Goal: Contribute content

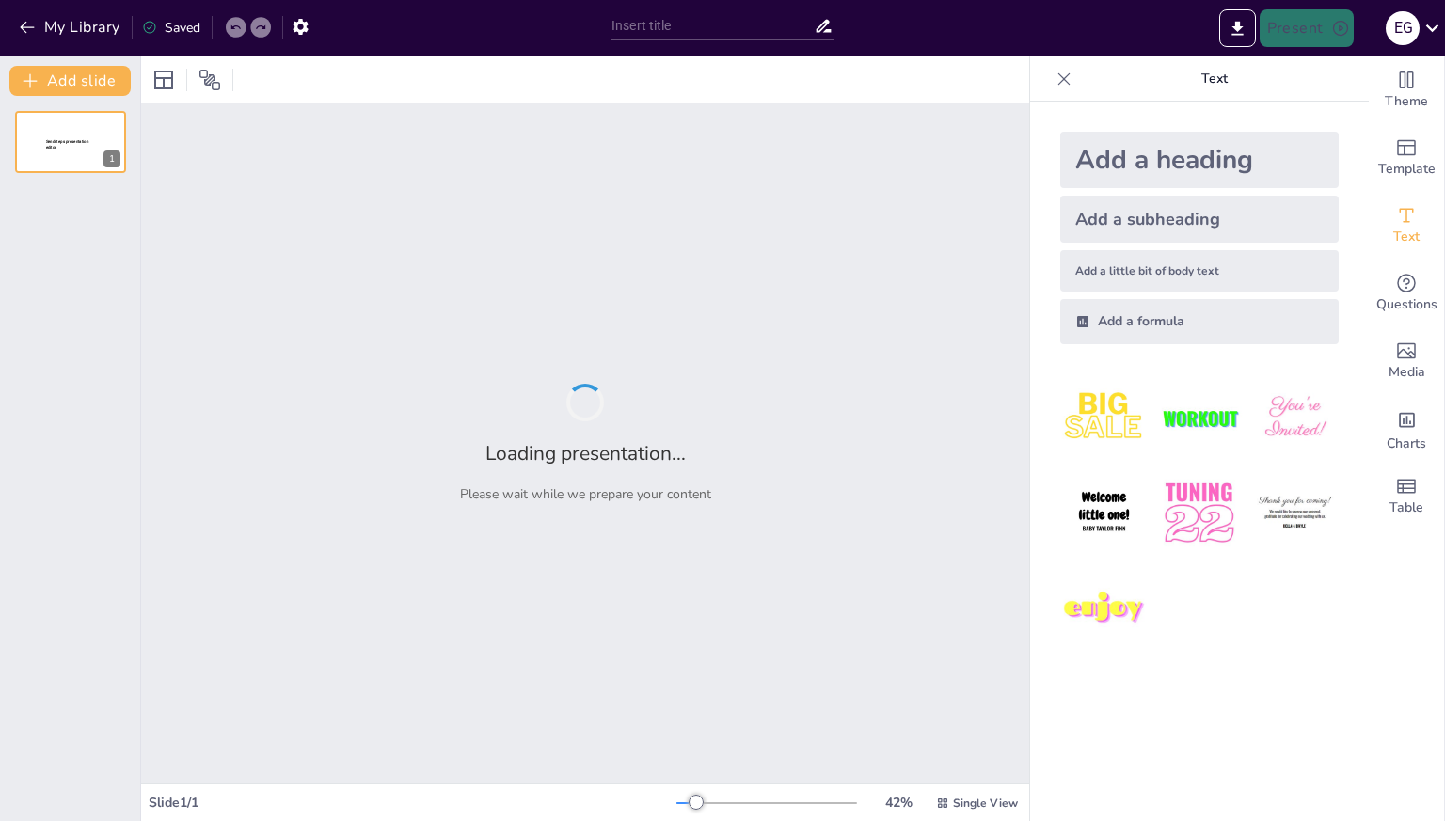
type input "New Sendsteps"
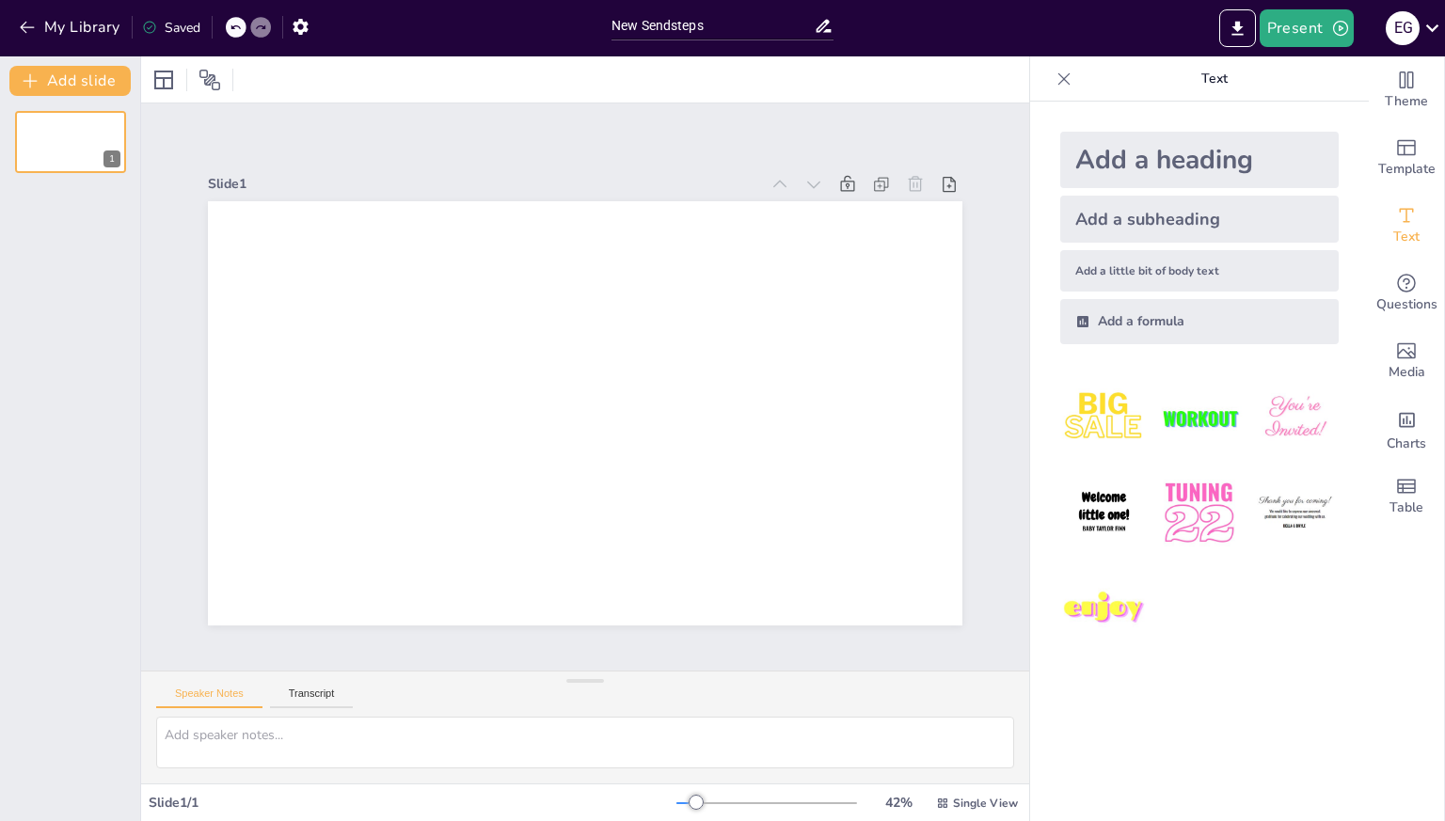
click at [12, 16] on div "My Library Saved" at bounding box center [159, 26] width 318 height 34
click at [19, 21] on icon "button" at bounding box center [27, 27] width 19 height 19
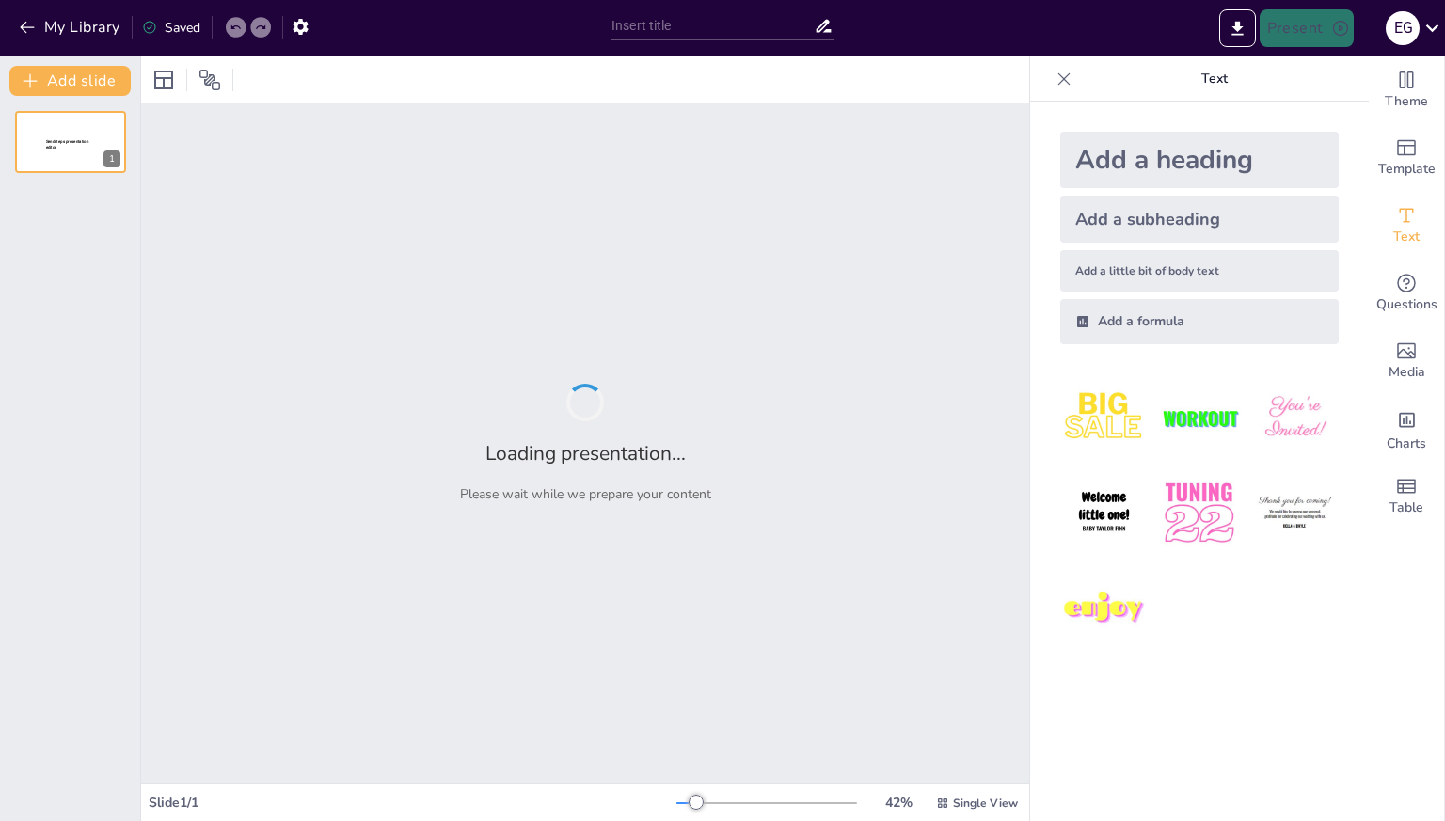
type input "El desarrollo de la personalidad según [PERSON_NAME]"
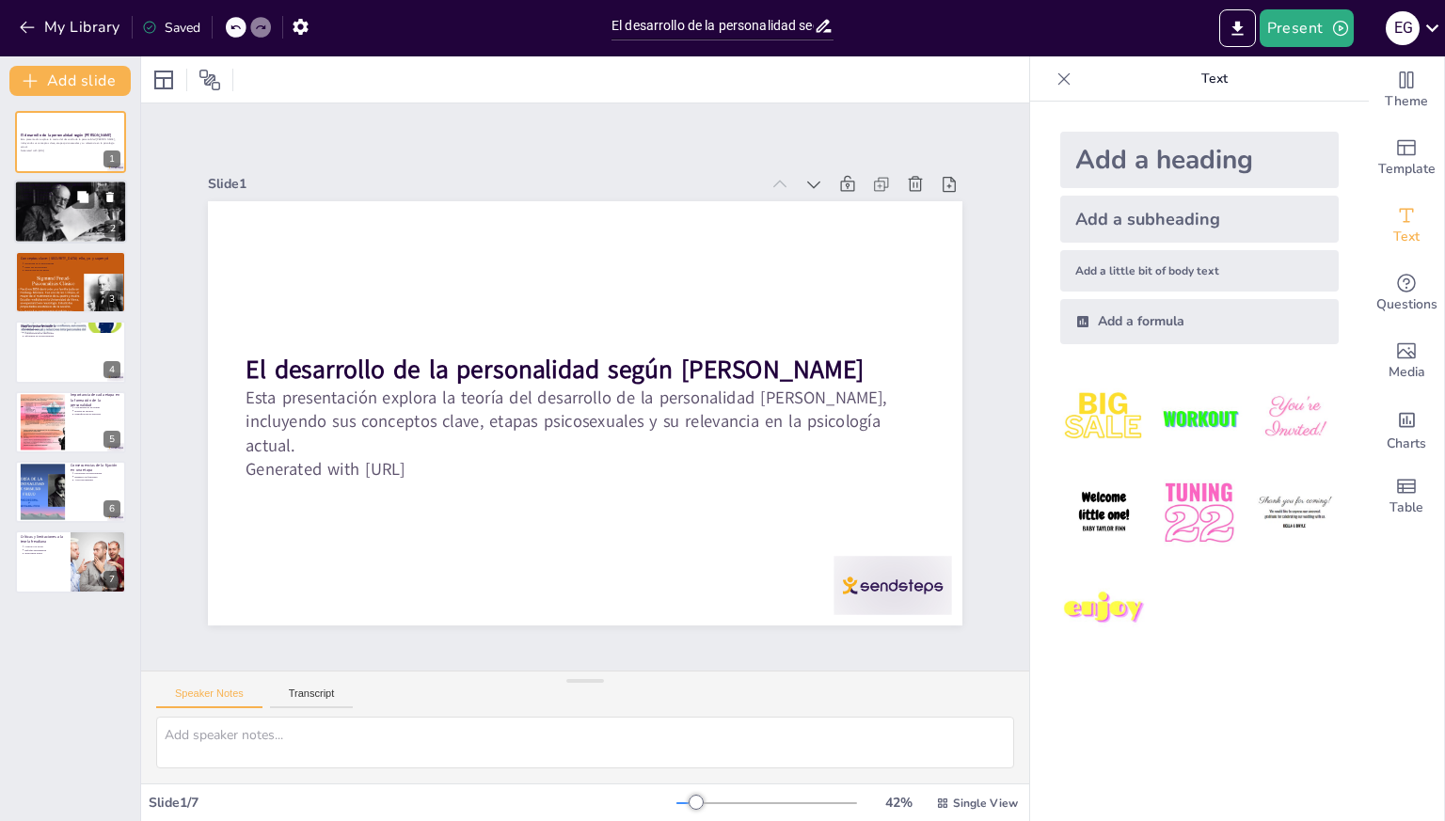
click at [65, 202] on div at bounding box center [70, 213] width 113 height 64
type textarea "[PERSON_NAME] es reconocido como el padre del [MEDICAL_DATA], un enfoque que re…"
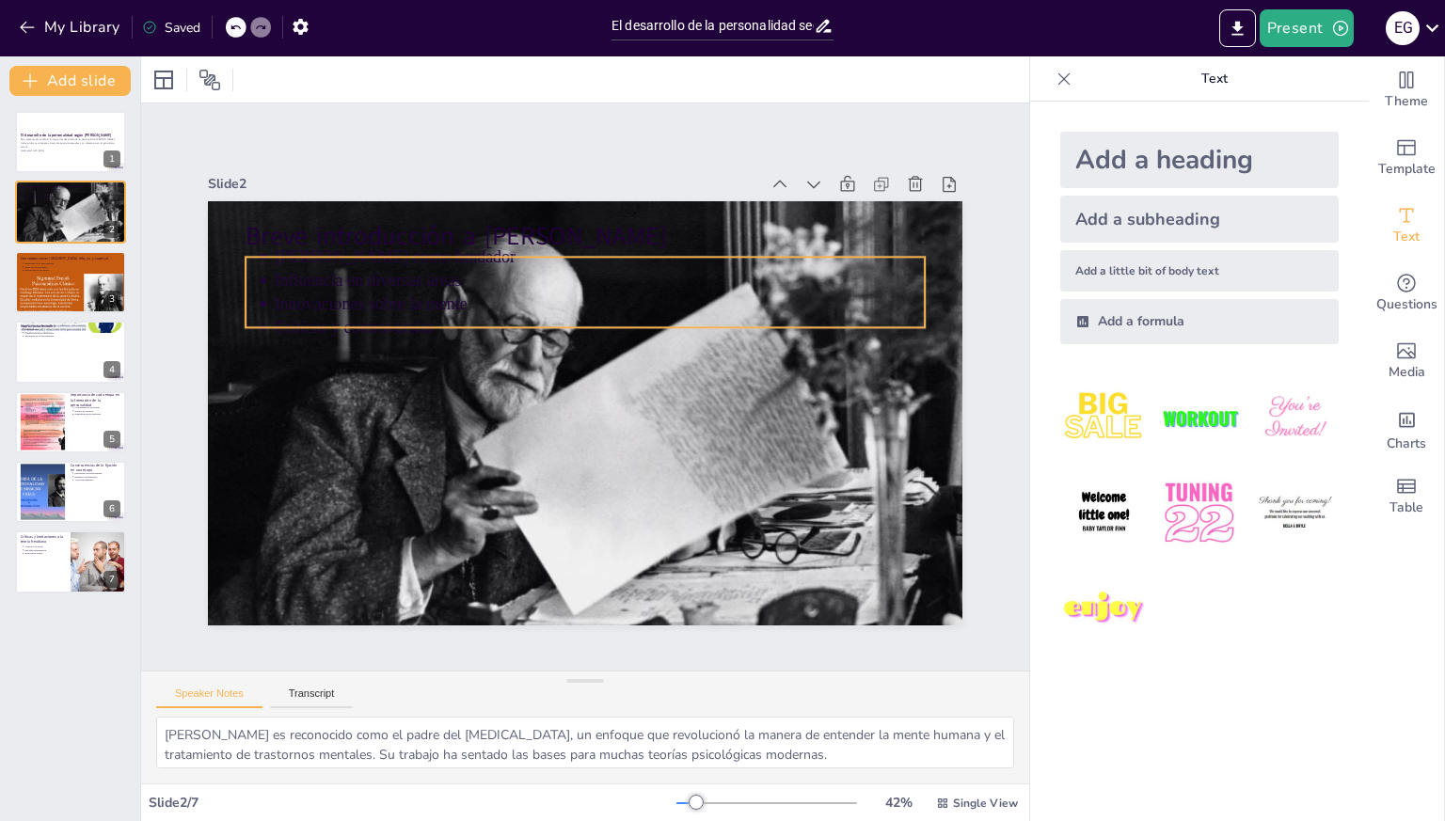
click at [403, 268] on p "Influencia en diversas áreas" at bounding box center [659, 310] width 540 height 402
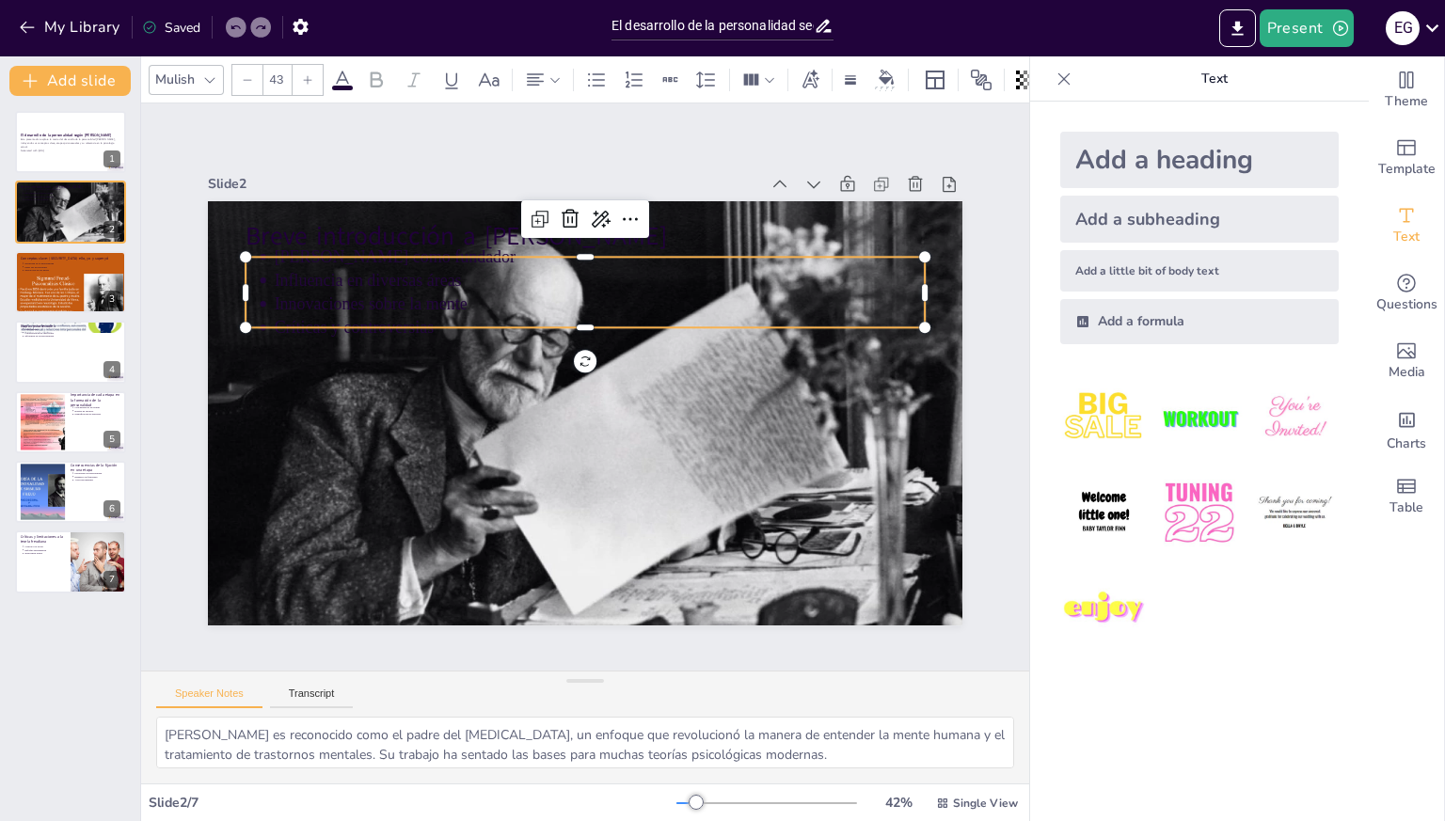
click at [348, 69] on icon at bounding box center [342, 80] width 23 height 23
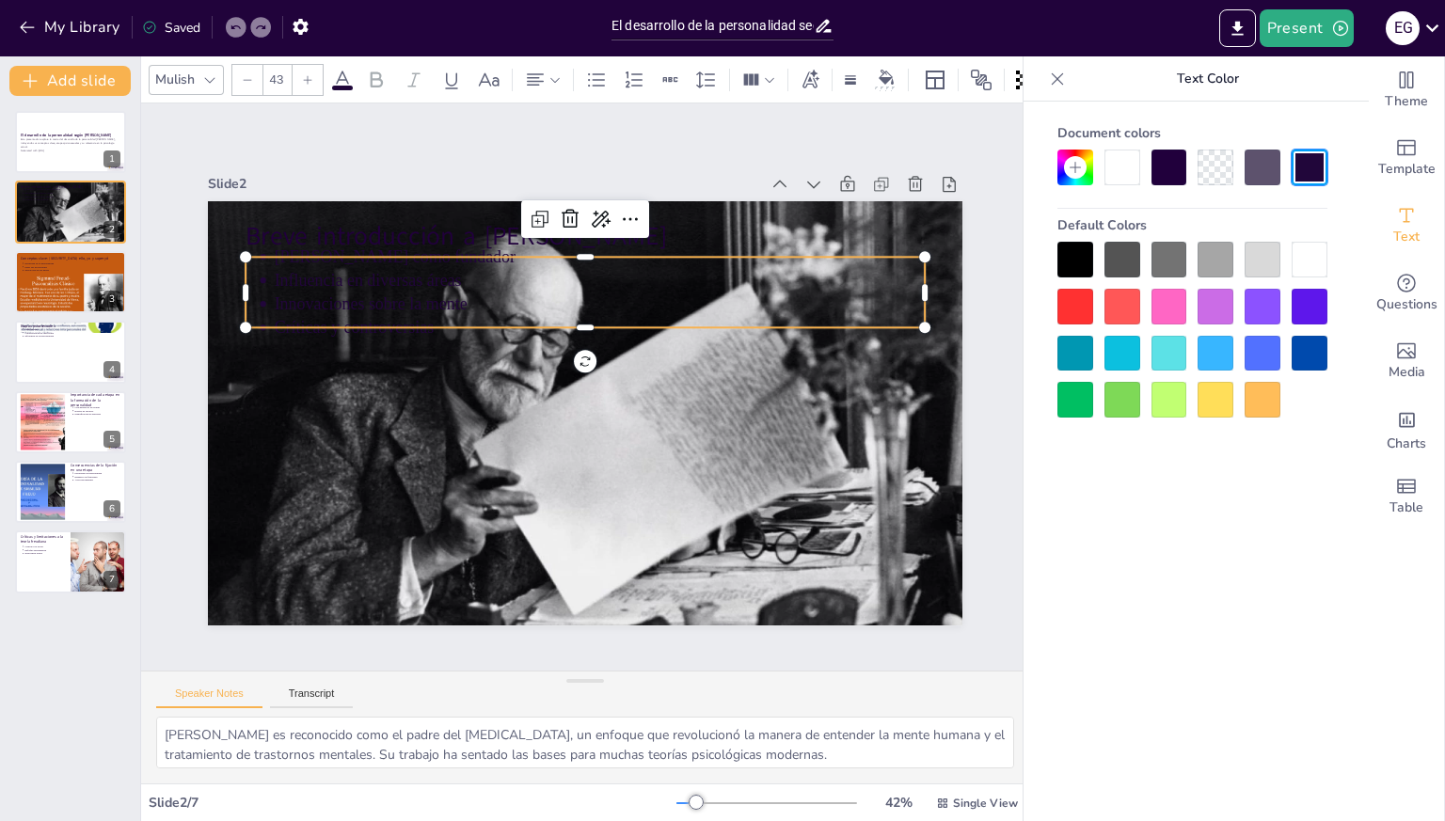
click at [1308, 280] on div at bounding box center [1192, 330] width 270 height 176
click at [1302, 254] on div at bounding box center [1309, 260] width 36 height 36
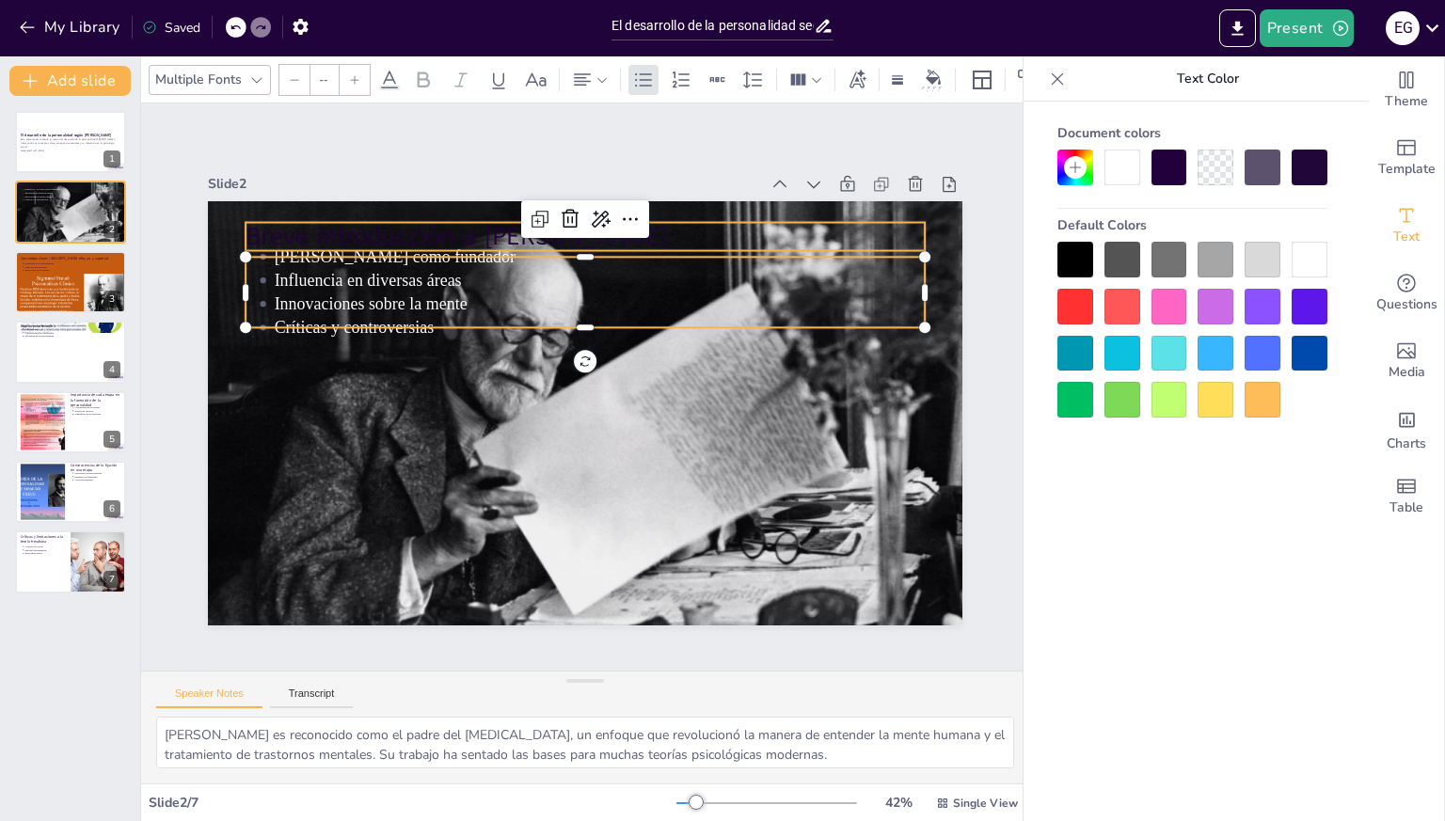
click at [408, 226] on p "Breve introducción a [PERSON_NAME]" at bounding box center [646, 250] width 635 height 308
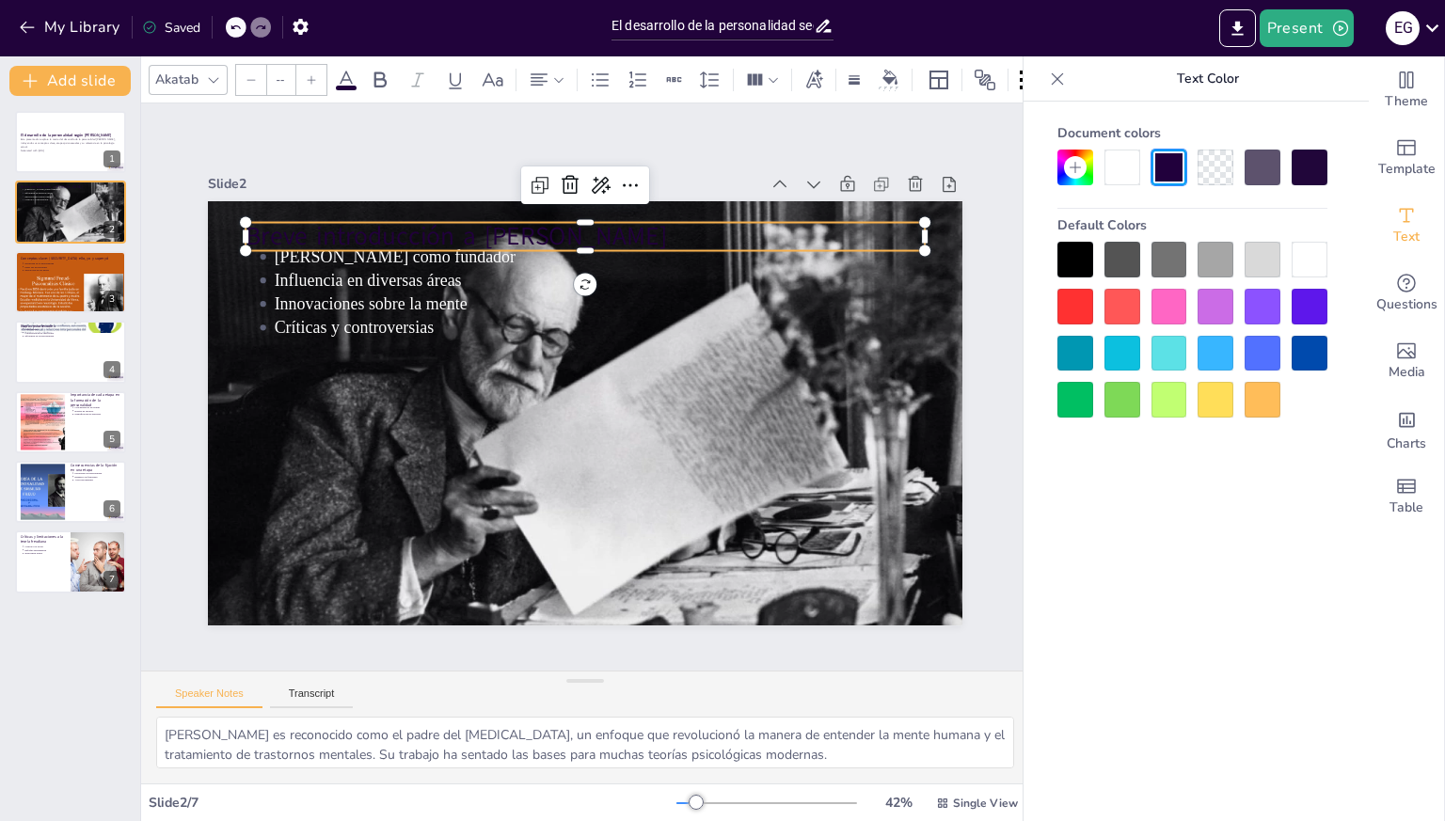
type input "64"
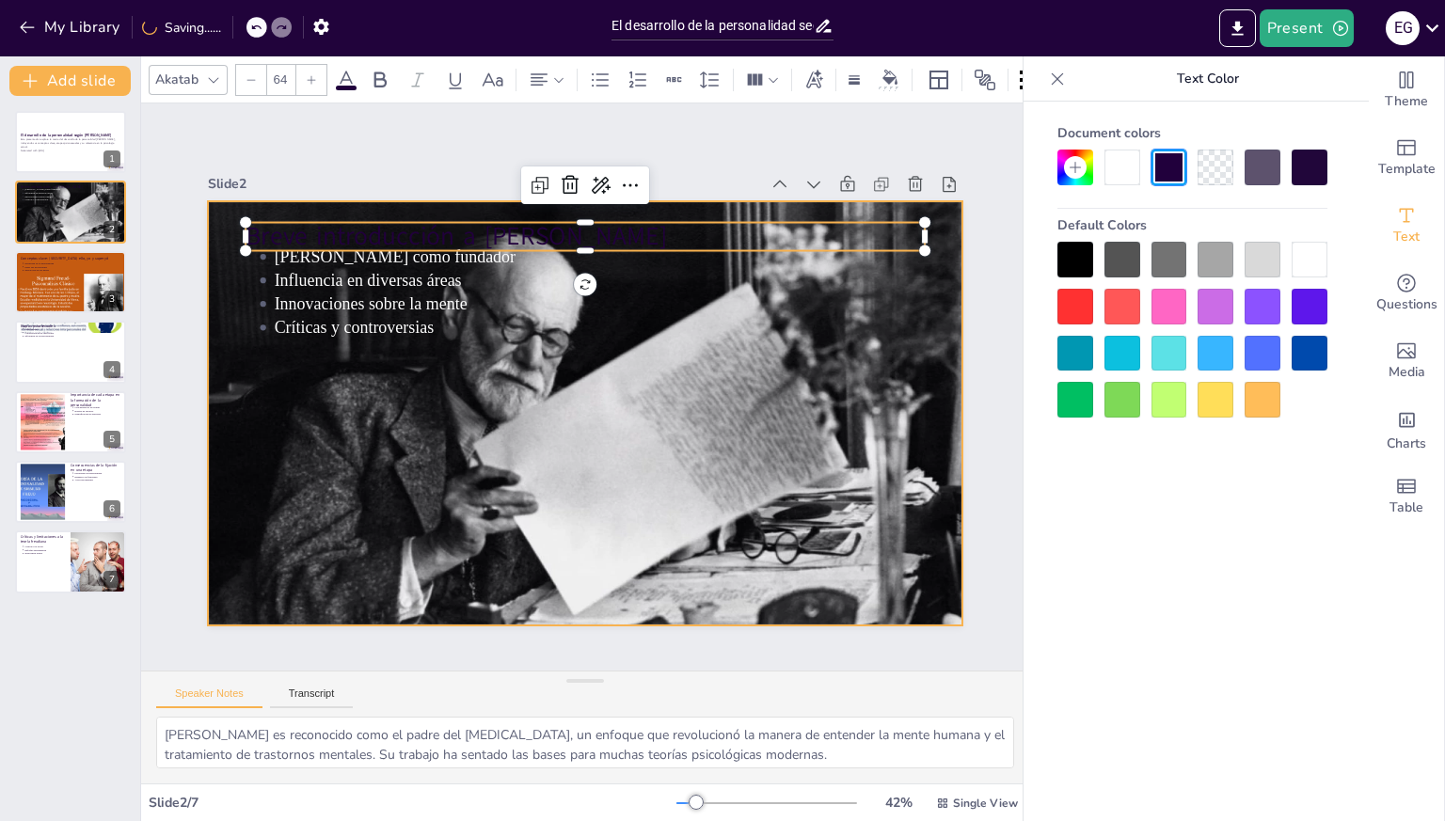
click at [407, 203] on div at bounding box center [570, 408] width 860 height 786
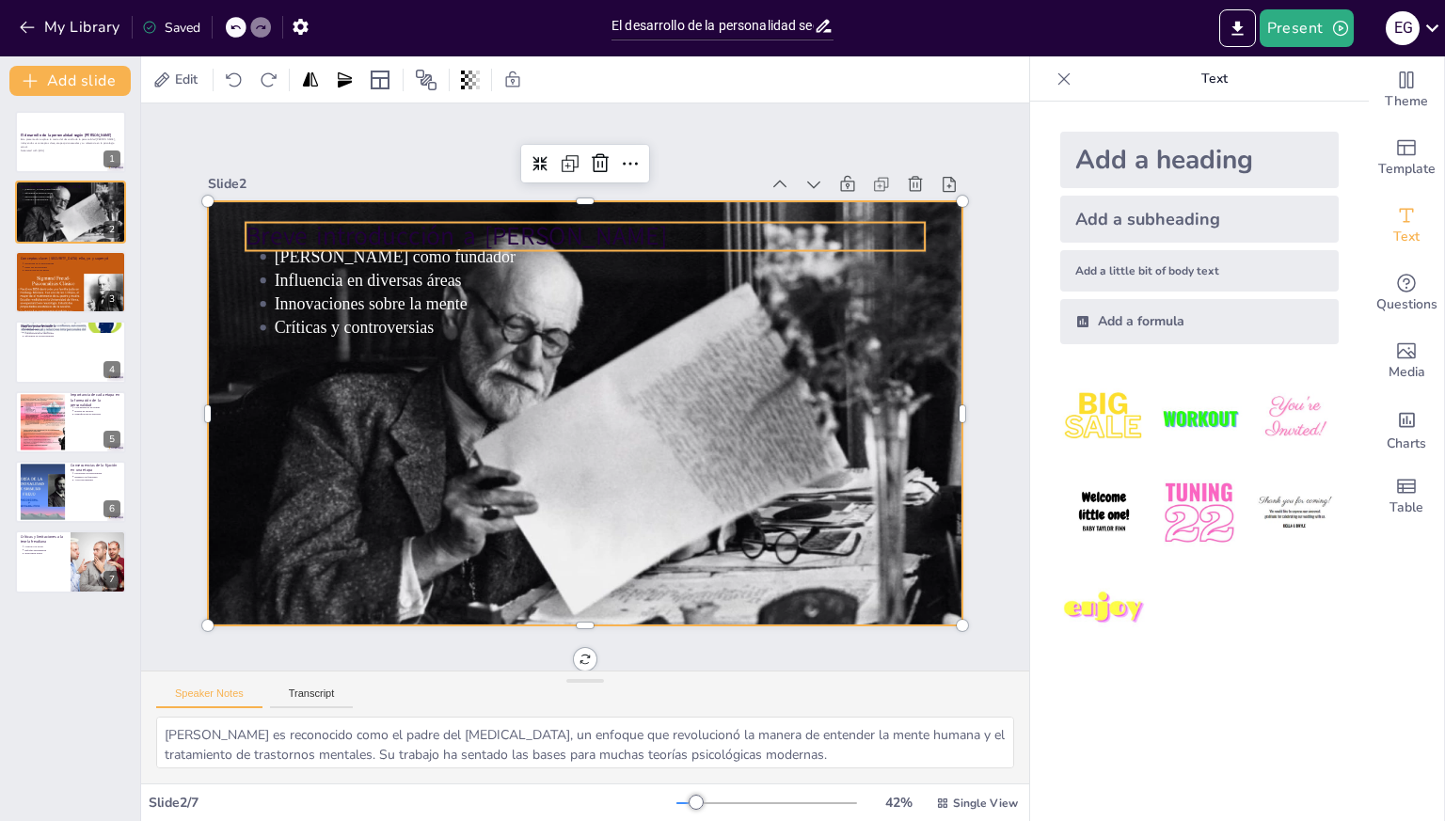
click at [407, 221] on p "Breve introducción a [PERSON_NAME]" at bounding box center [631, 244] width 656 height 244
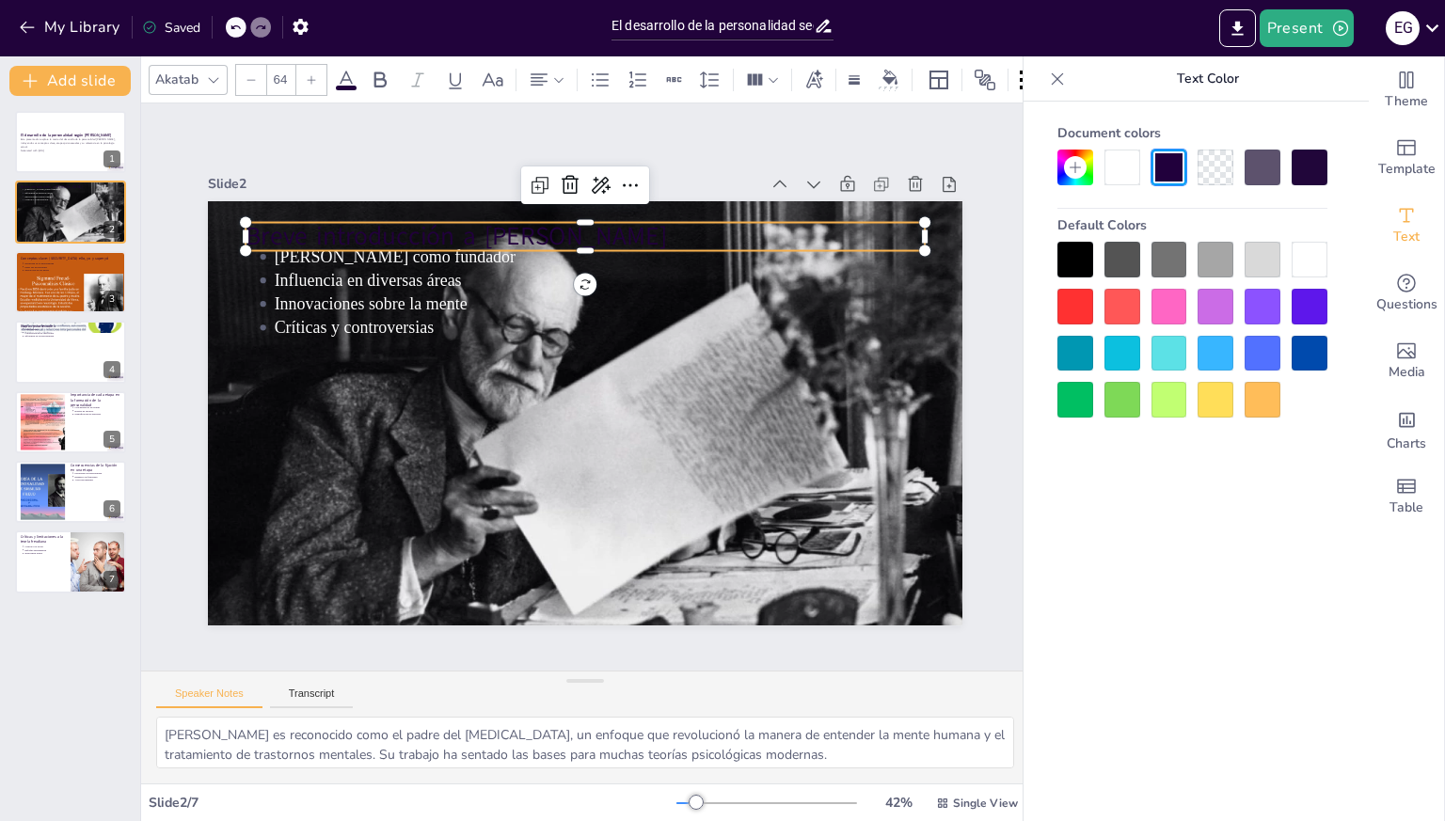
click at [1303, 266] on div at bounding box center [1309, 260] width 36 height 36
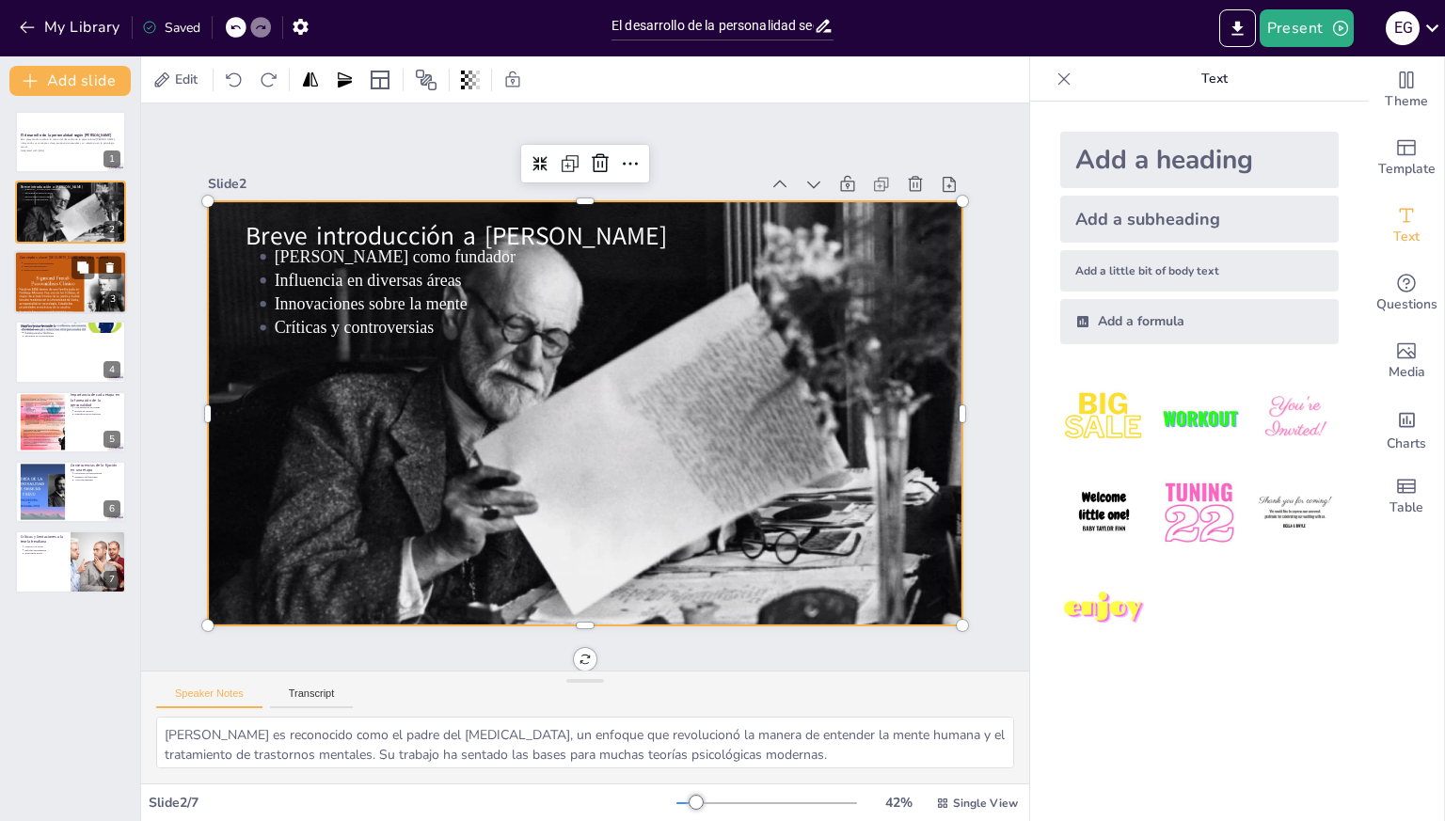
click at [40, 274] on div at bounding box center [70, 282] width 113 height 150
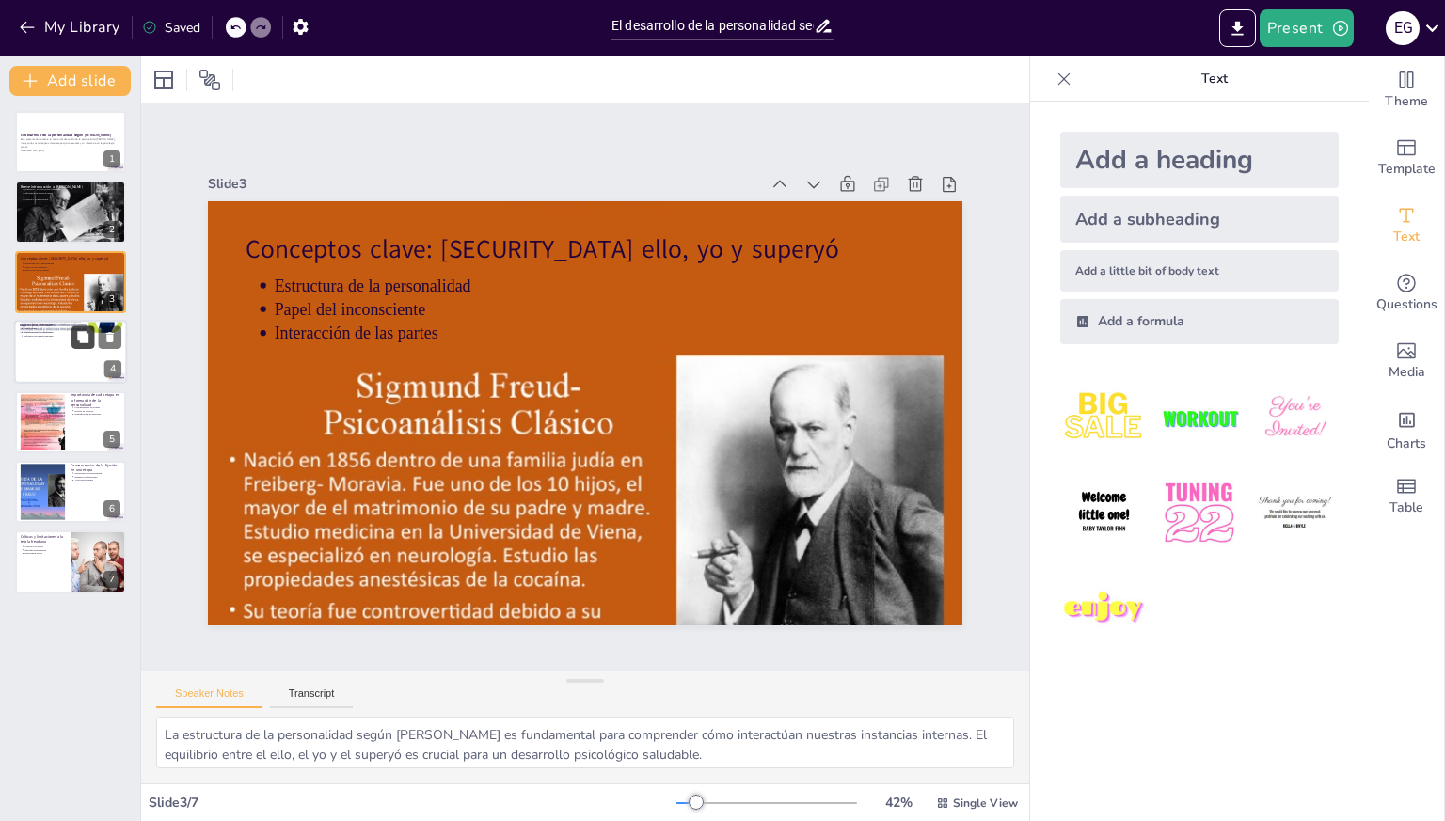
click at [71, 346] on button at bounding box center [82, 337] width 23 height 23
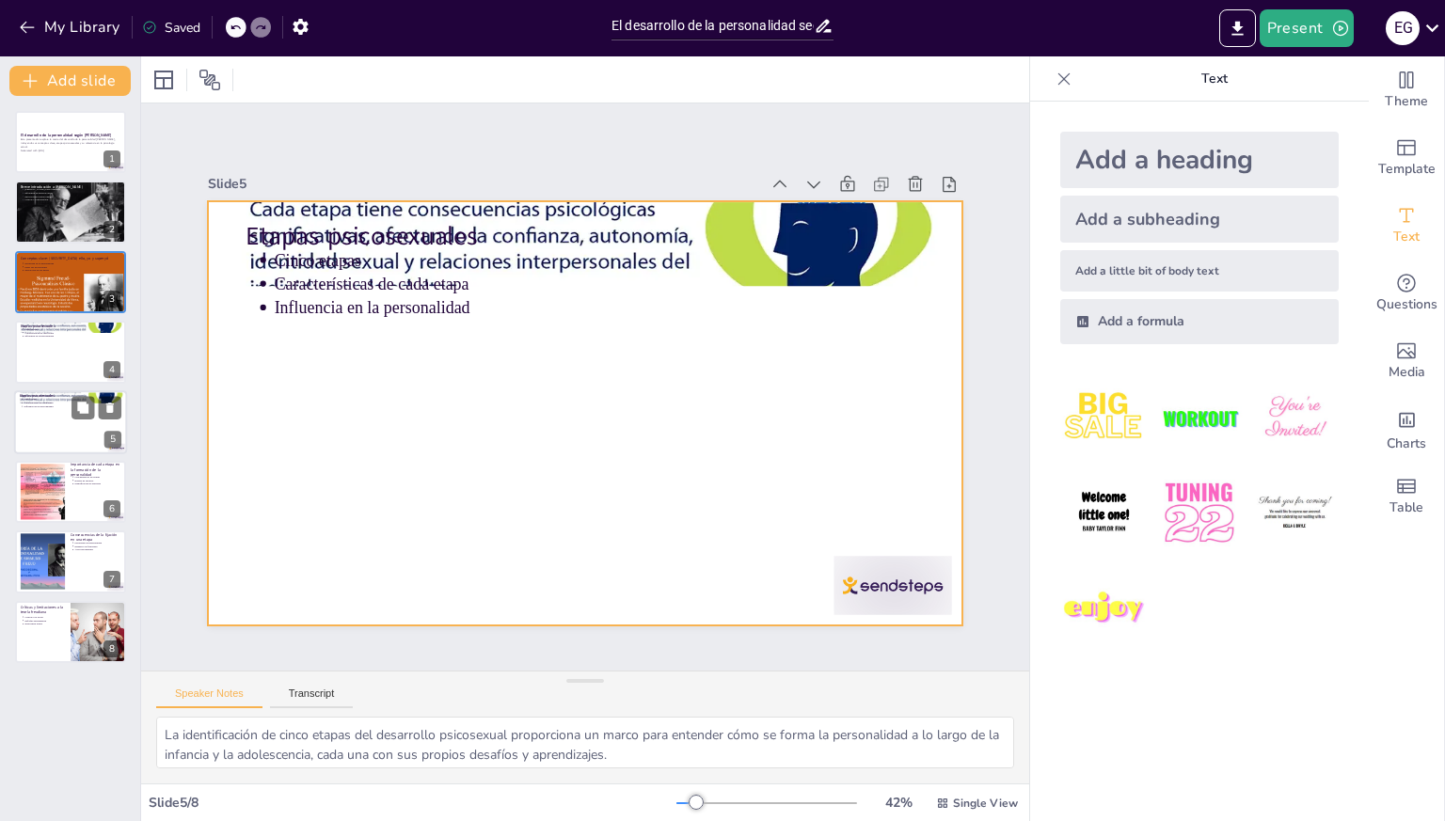
click at [76, 425] on div at bounding box center [70, 422] width 113 height 64
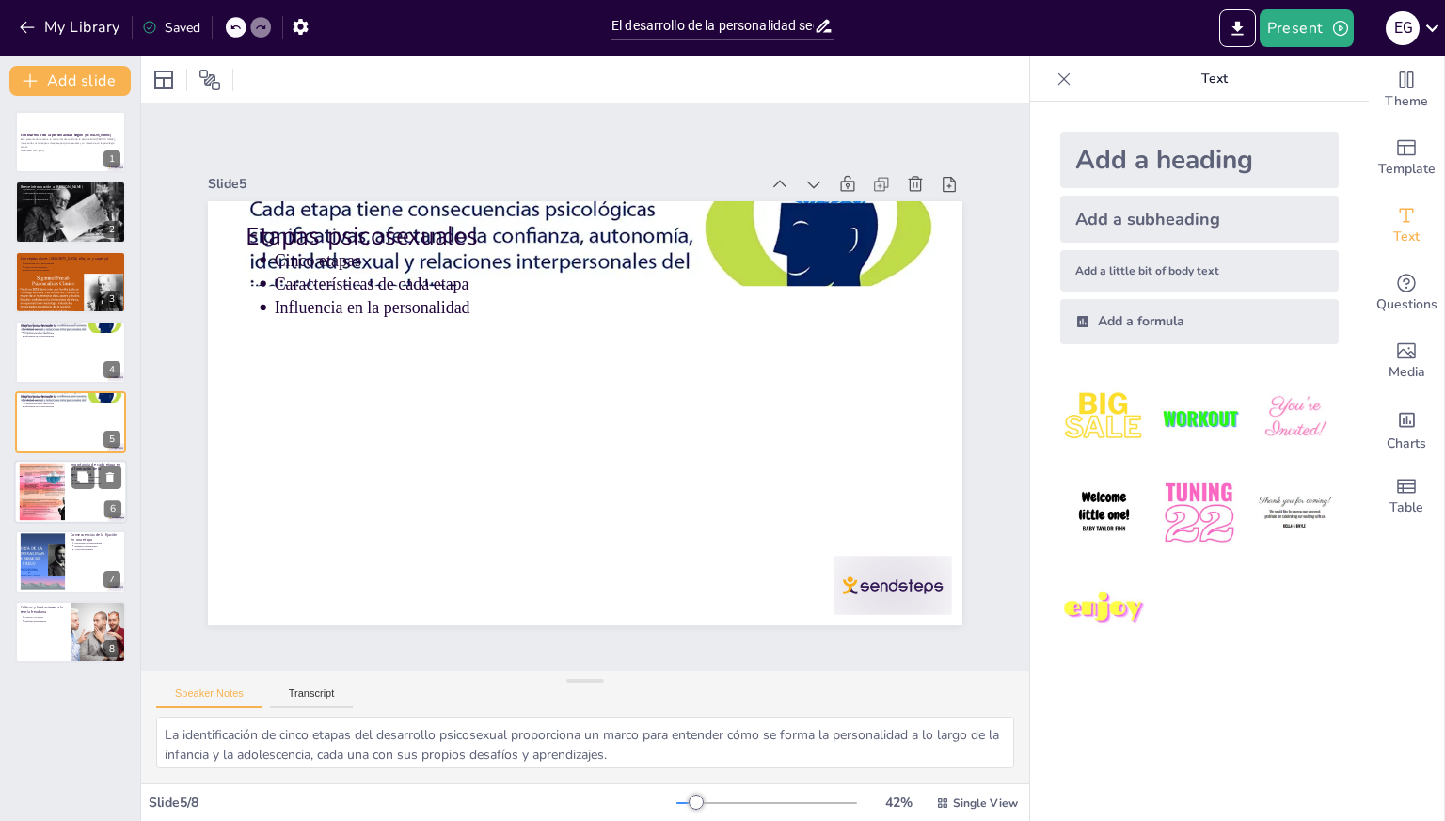
click at [71, 500] on div at bounding box center [70, 492] width 113 height 64
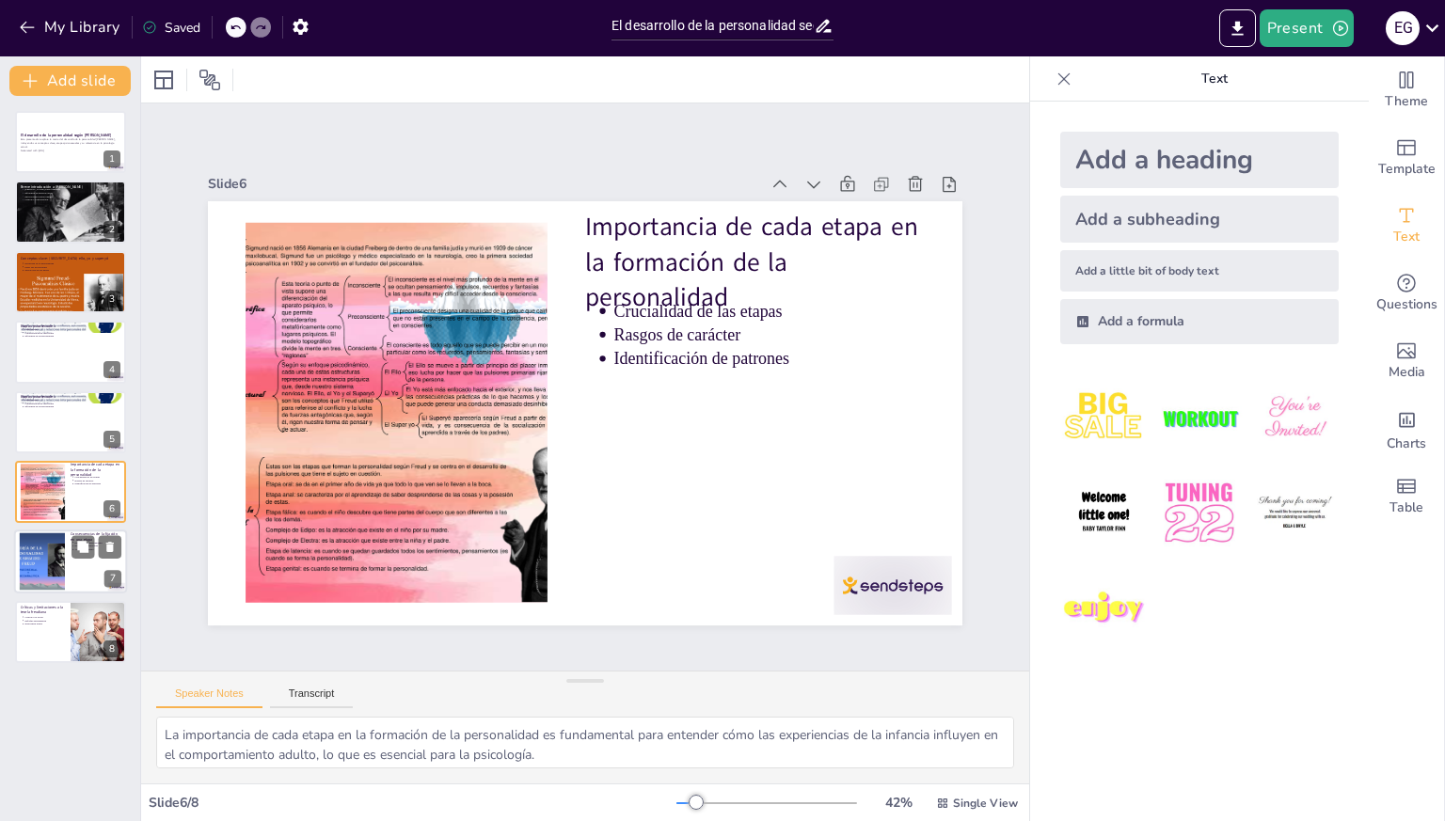
click at [66, 545] on div at bounding box center [70, 562] width 113 height 64
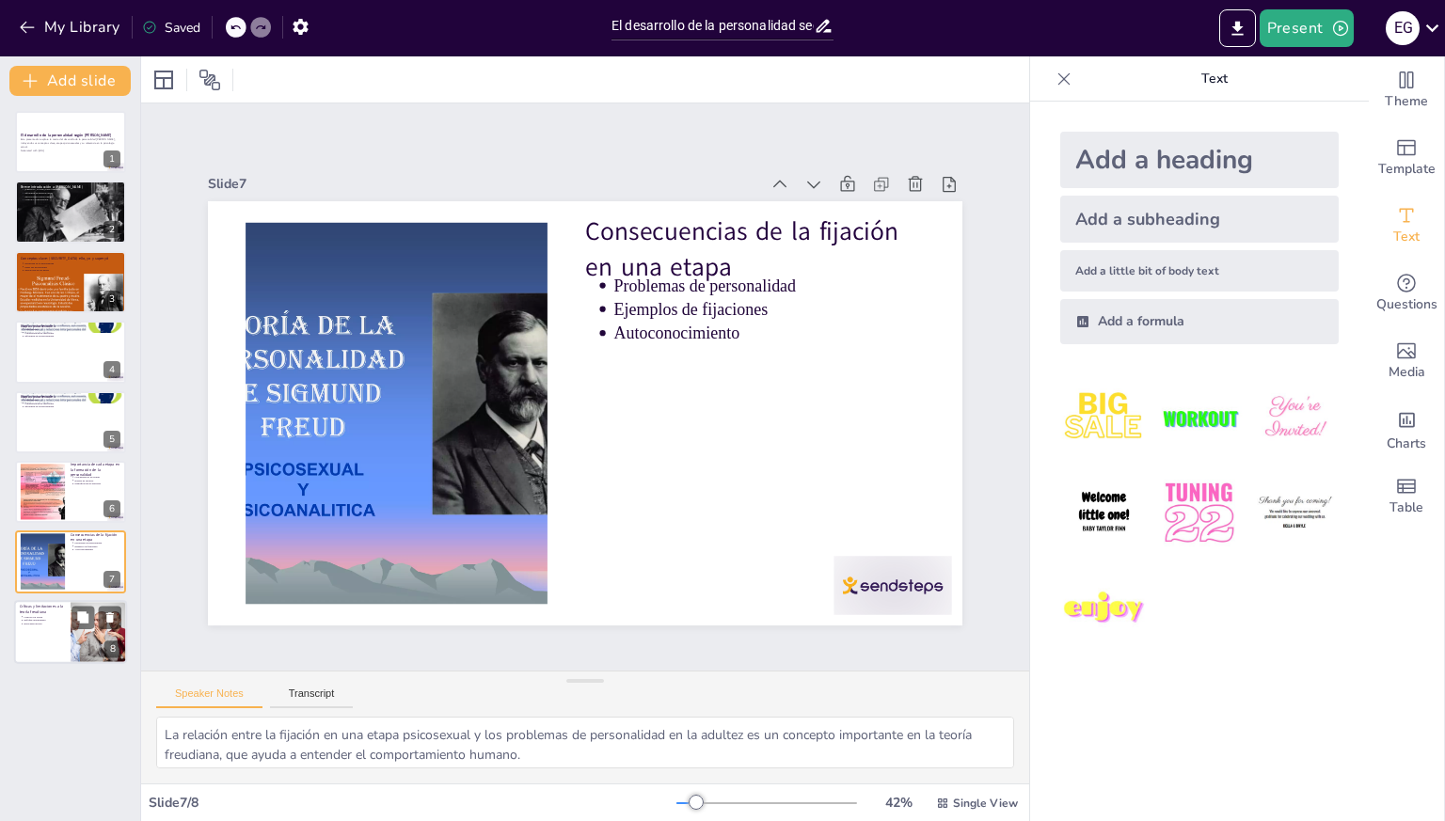
click at [64, 611] on p "Críticas y limitaciones a la teoría freudiana" at bounding box center [42, 609] width 45 height 10
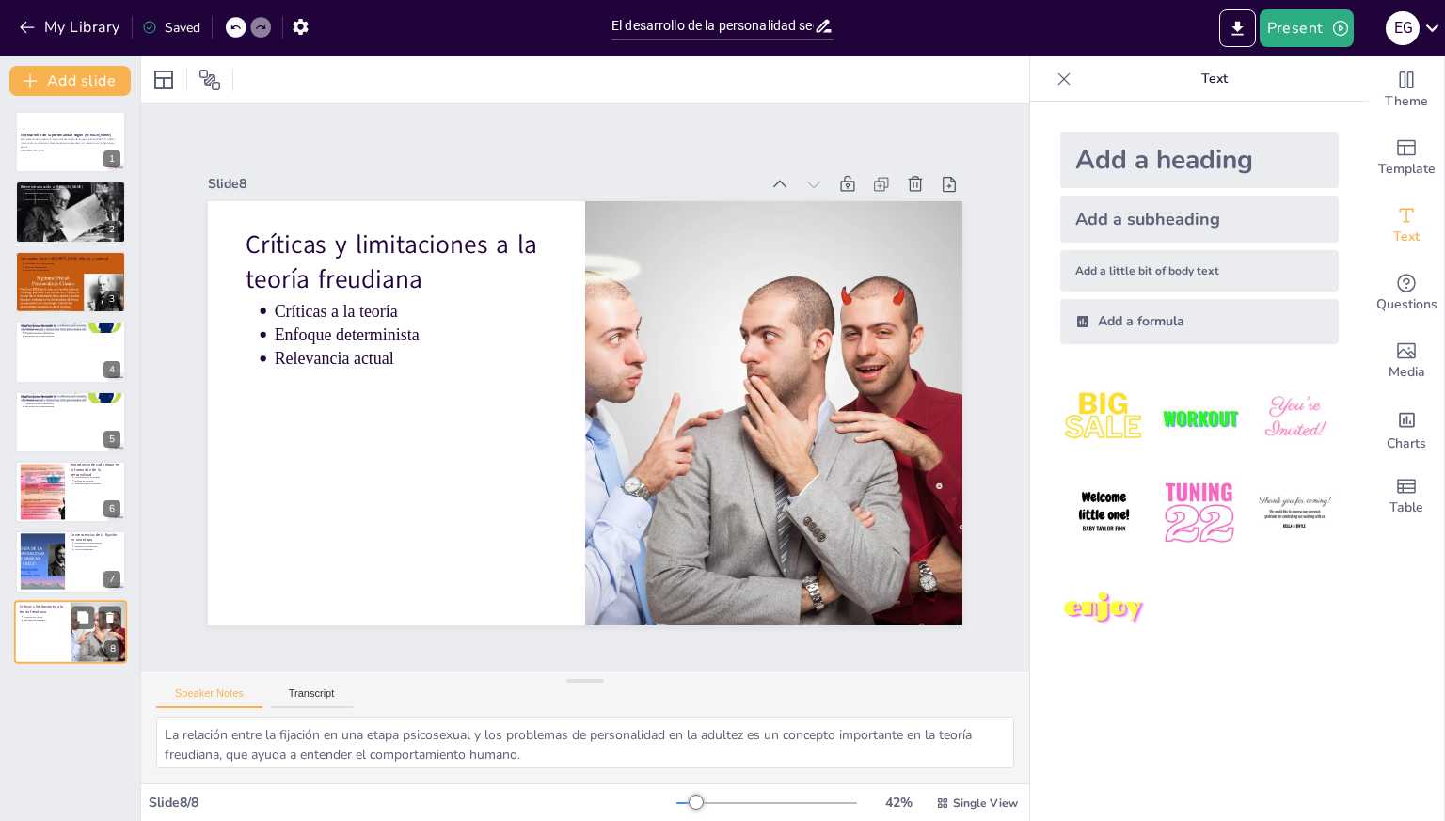
type textarea "Las críticas a la teoría freudiana subrayan la necesidad de un enfoque más equi…"
